Goal: Information Seeking & Learning: Learn about a topic

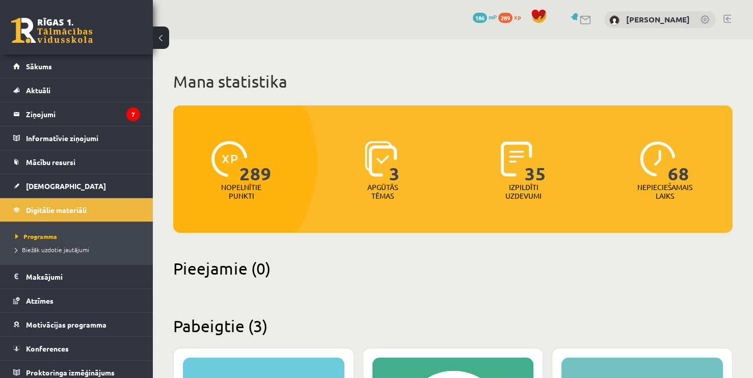
scroll to position [304, 0]
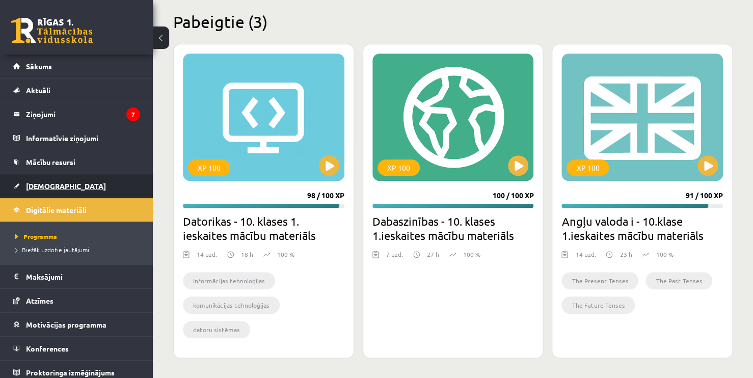
click at [78, 189] on link "[DEMOGRAPHIC_DATA]" at bounding box center [76, 185] width 127 height 23
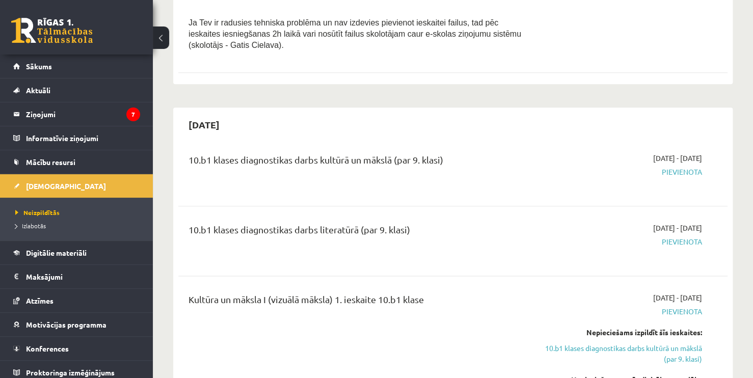
scroll to position [461, 0]
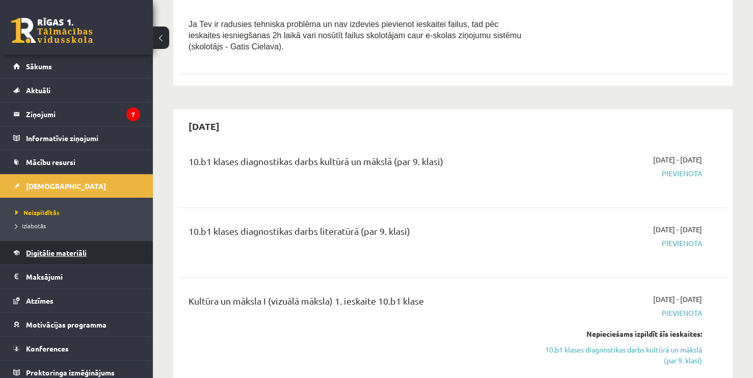
click at [76, 256] on link "Digitālie materiāli" at bounding box center [76, 252] width 127 height 23
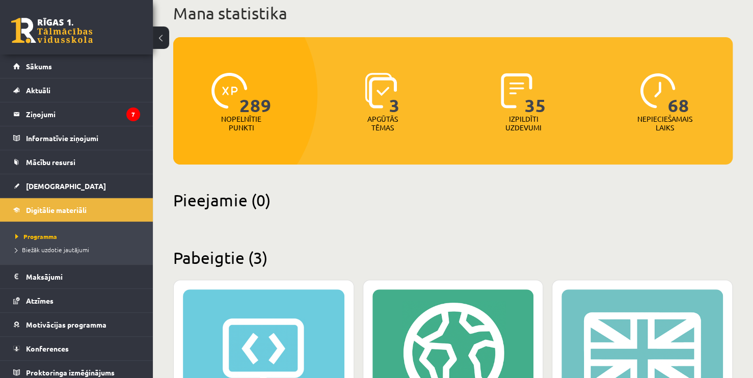
scroll to position [304, 0]
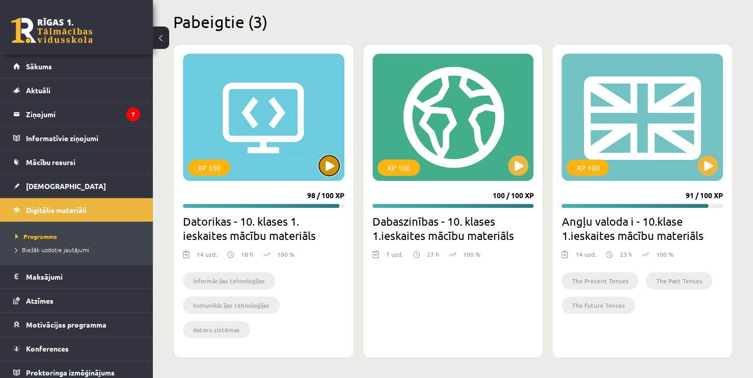
click at [324, 166] on button at bounding box center [329, 165] width 20 height 20
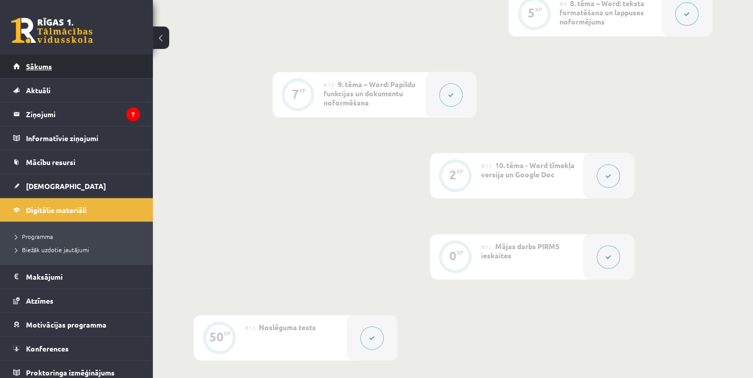
scroll to position [990, 0]
click at [63, 61] on link "Sākums" at bounding box center [76, 66] width 127 height 23
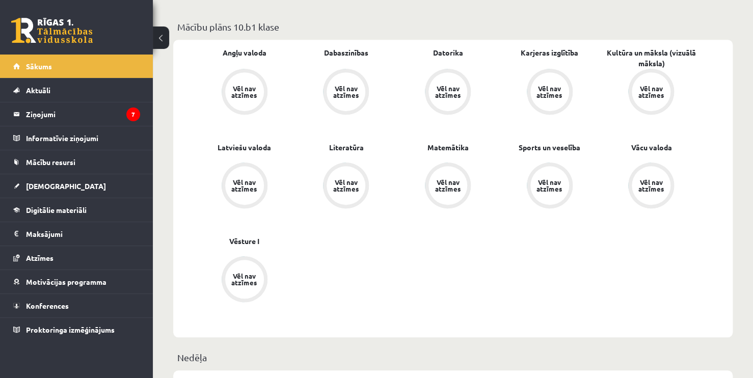
scroll to position [290, 0]
click at [52, 200] on link "Digitālie materiāli" at bounding box center [76, 209] width 127 height 23
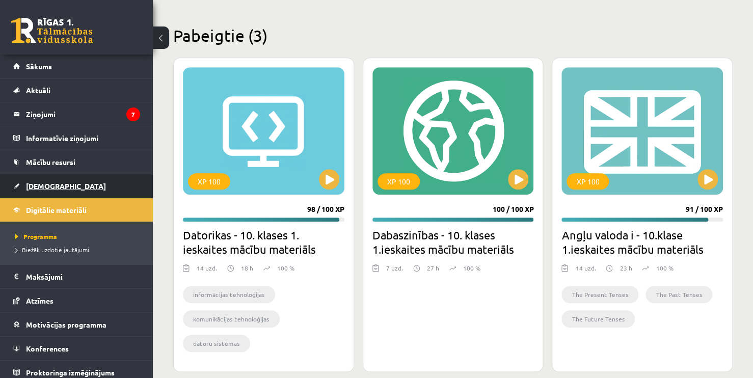
click at [54, 194] on link "[DEMOGRAPHIC_DATA]" at bounding box center [76, 185] width 127 height 23
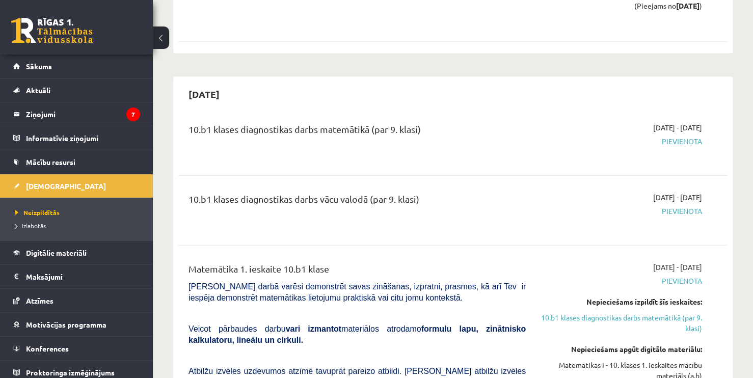
scroll to position [1050, 0]
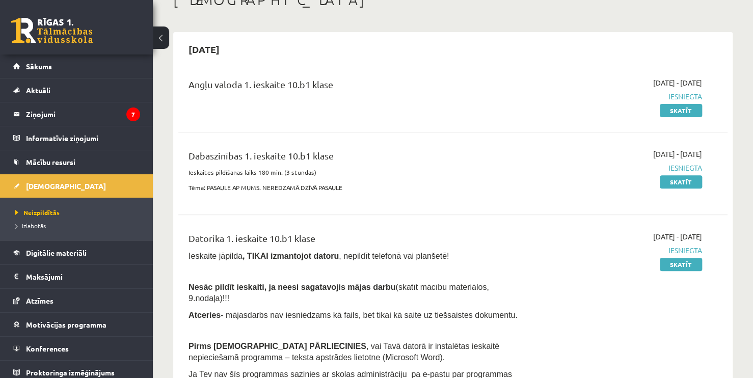
scroll to position [69, 0]
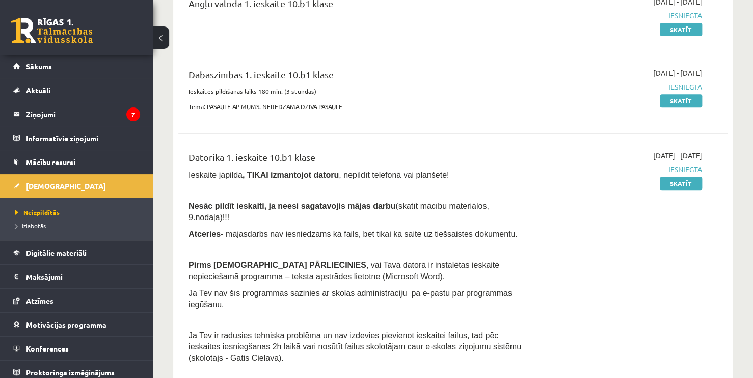
scroll to position [150, 0]
